Goal: Task Accomplishment & Management: Use online tool/utility

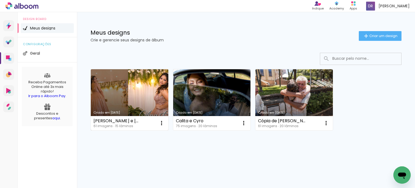
click at [144, 99] on link "Criado em [DATE]" at bounding box center [130, 99] width 78 height 61
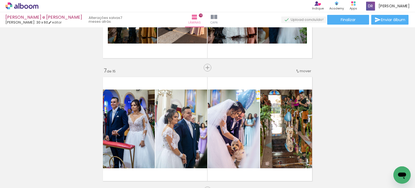
scroll to position [749, 0]
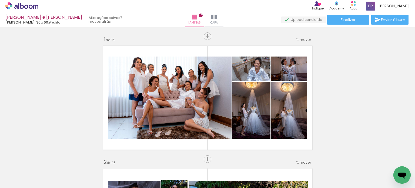
scroll to position [749, 0]
